Goal: Task Accomplishment & Management: Use online tool/utility

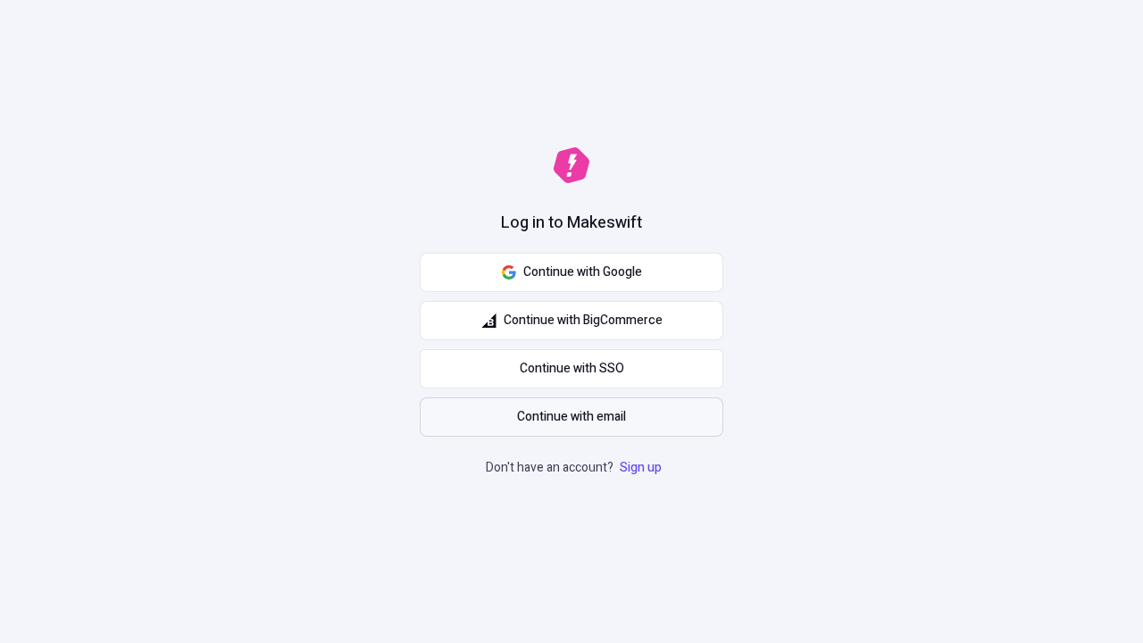
click at [571, 417] on span "Continue with email" at bounding box center [571, 417] width 109 height 20
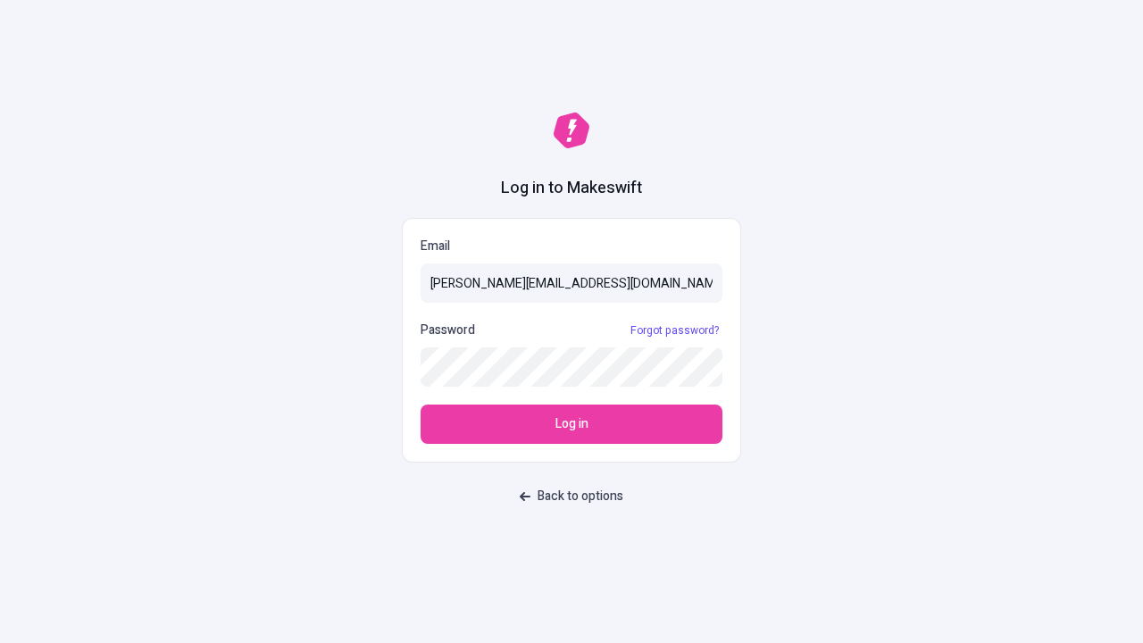
type input "sasha+test-ui@makeswift.com"
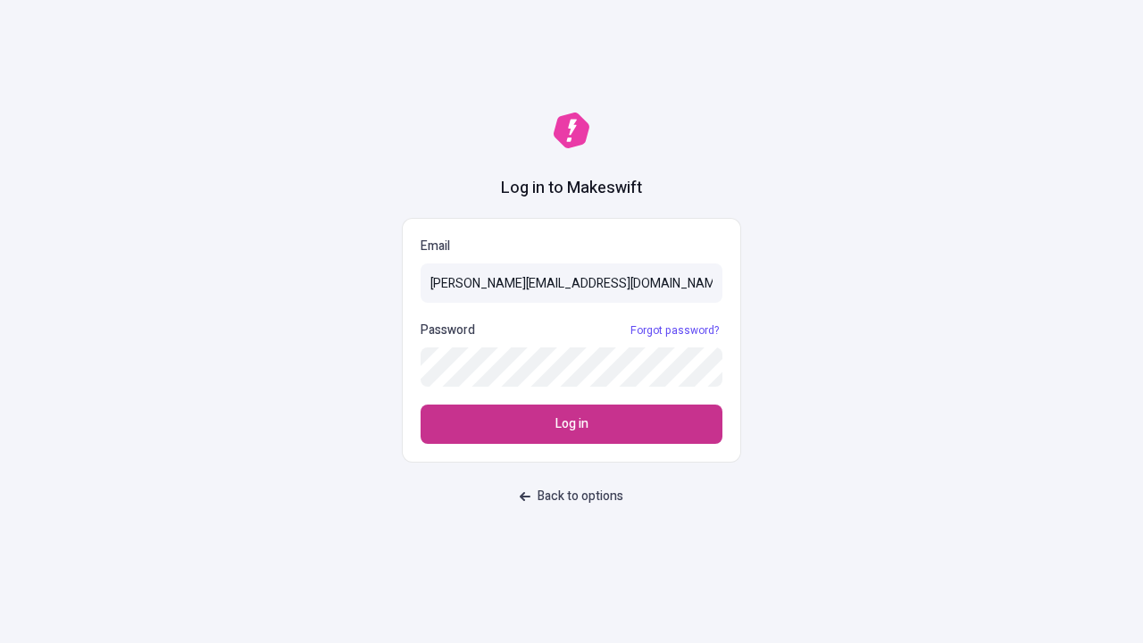
click at [571, 424] on span "Log in" at bounding box center [571, 424] width 33 height 20
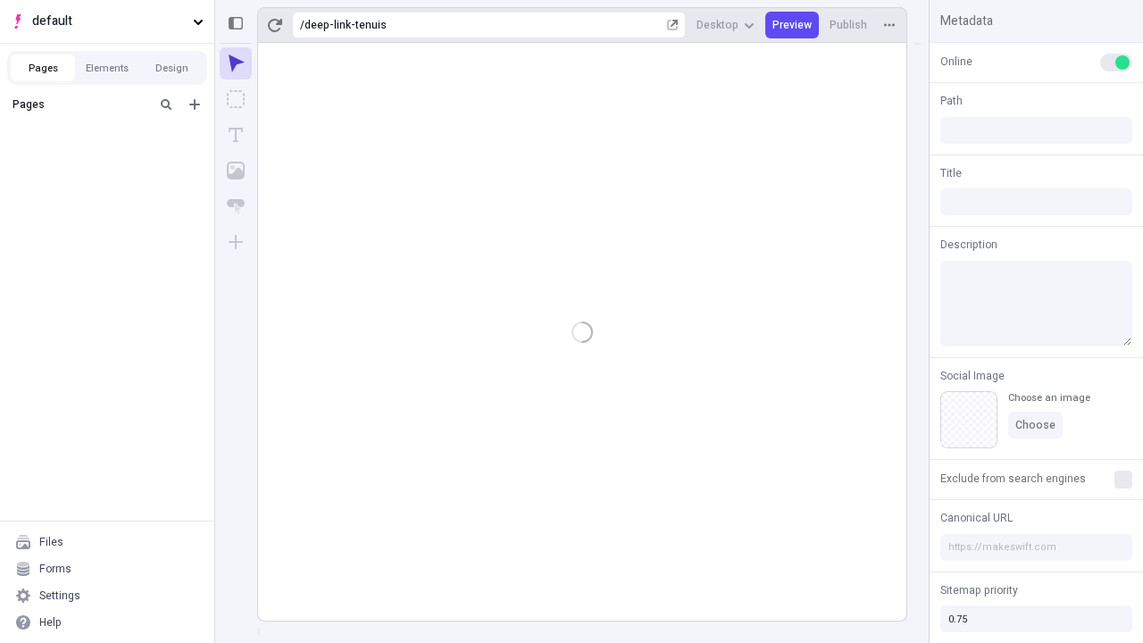
type input "/deep-link-tenuis"
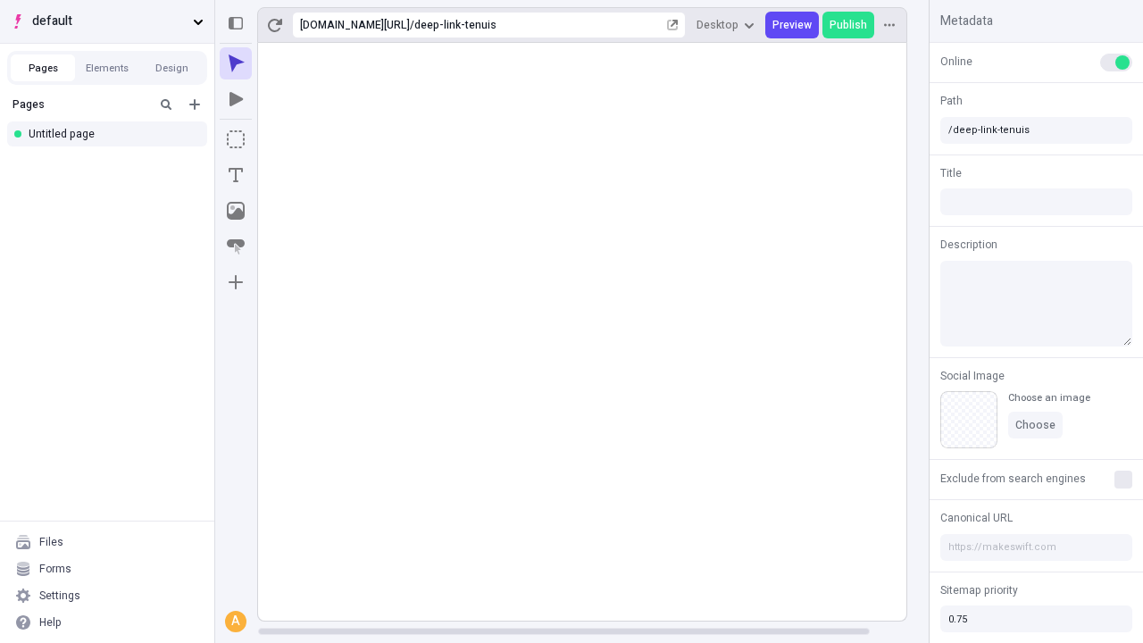
click at [107, 21] on span "default" at bounding box center [109, 22] width 154 height 20
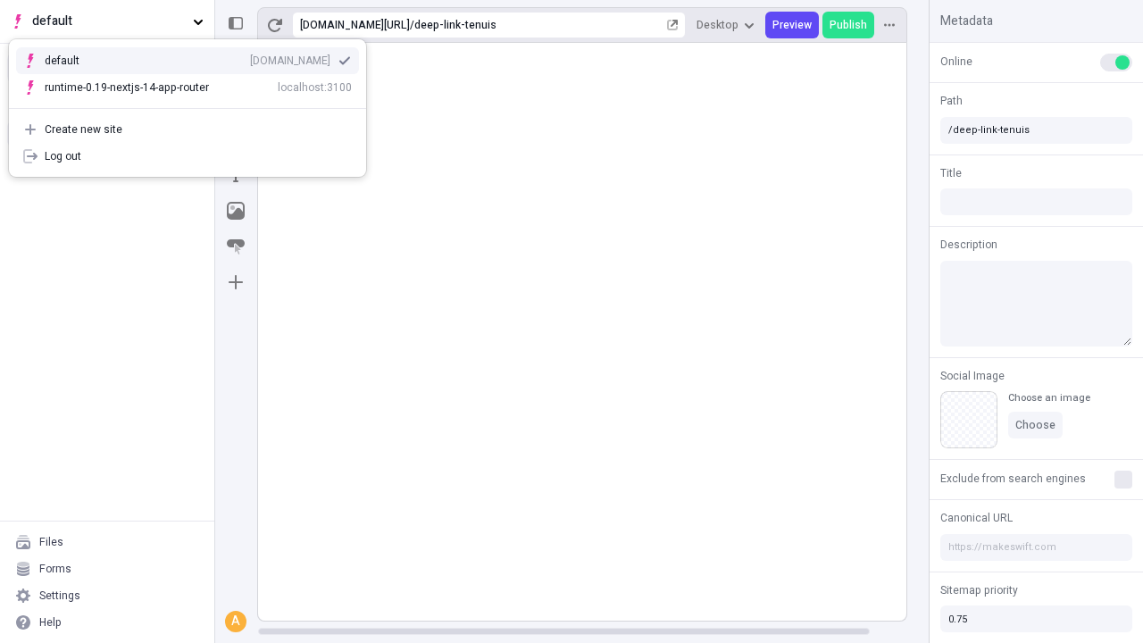
click at [250, 57] on div "[DOMAIN_NAME]" at bounding box center [290, 61] width 80 height 14
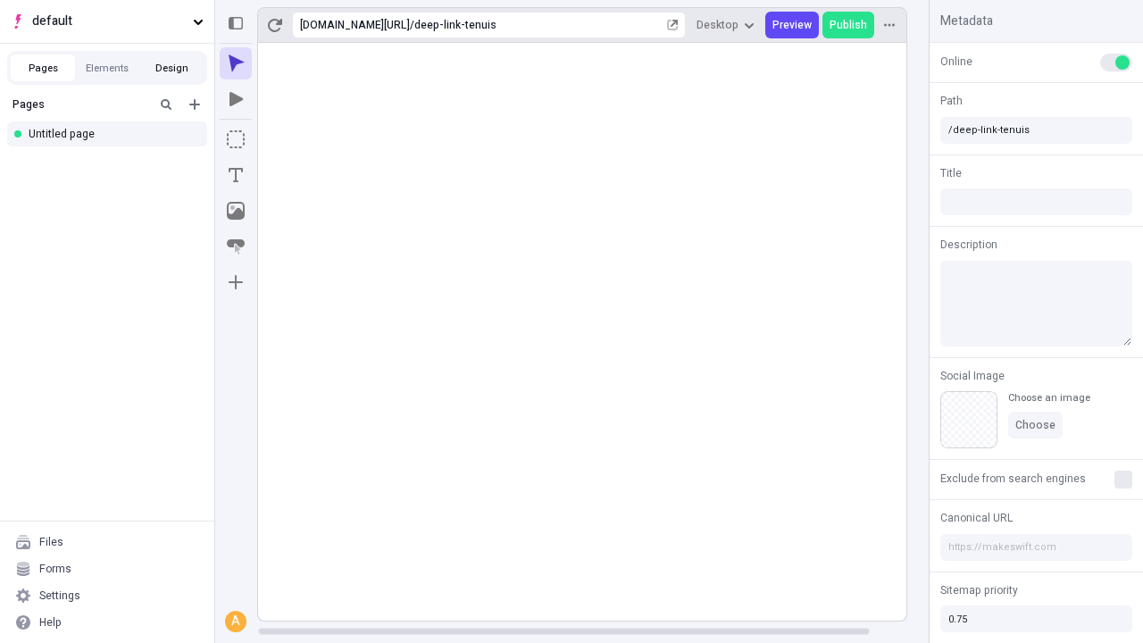
click at [171, 68] on button "Design" at bounding box center [171, 67] width 64 height 27
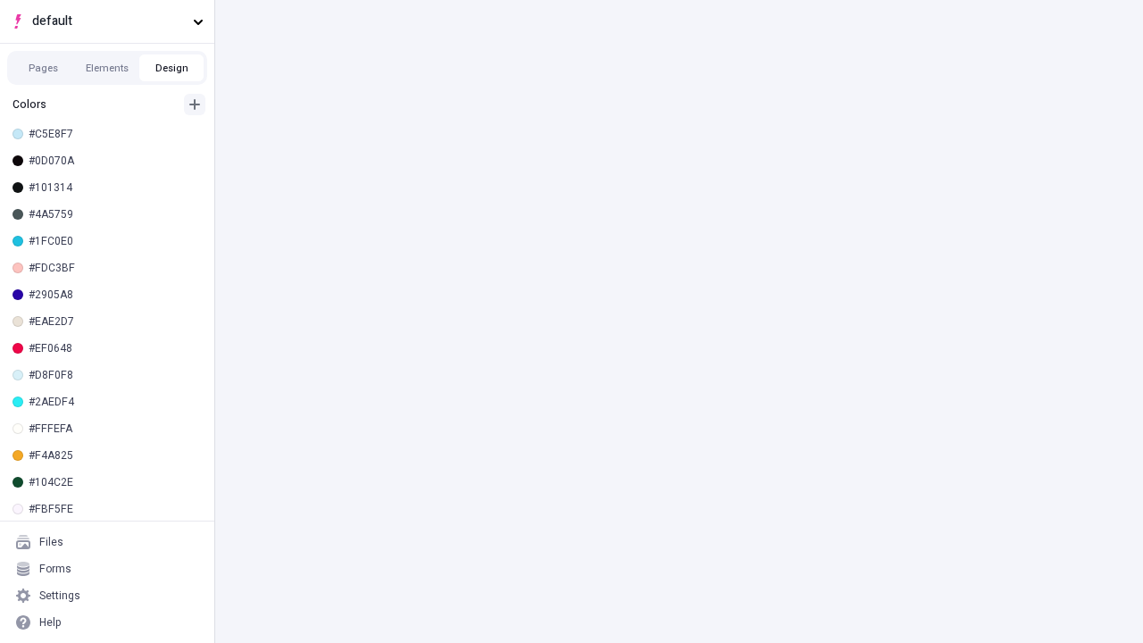
click at [195, 104] on icon "button" at bounding box center [194, 104] width 11 height 11
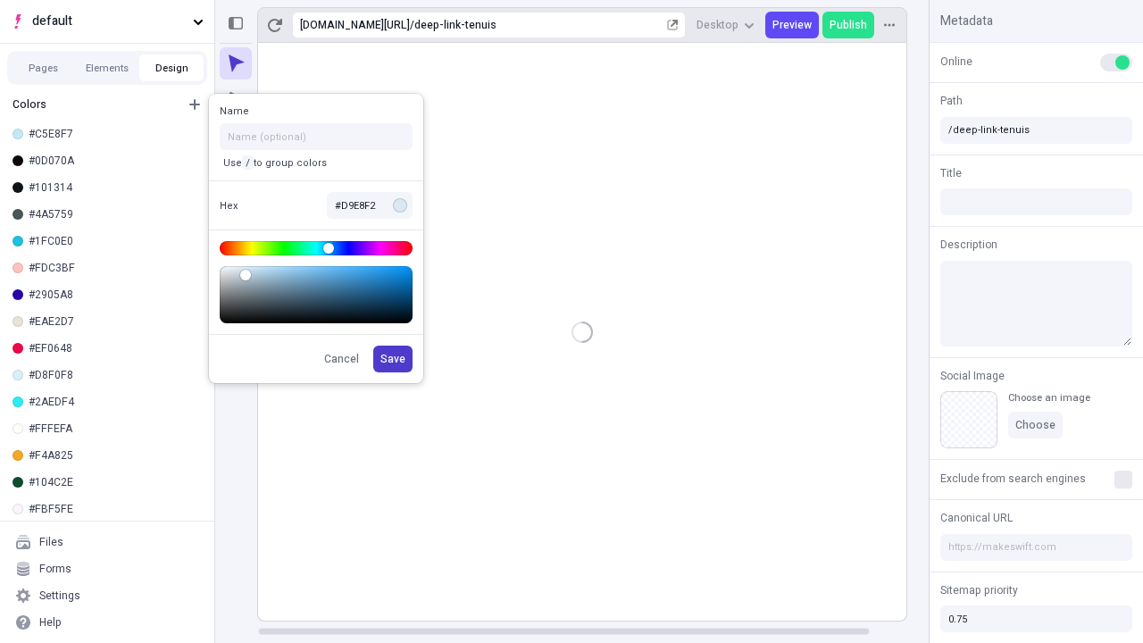
click at [394, 359] on span "Save" at bounding box center [392, 359] width 25 height 14
